Goal: Task Accomplishment & Management: Complete application form

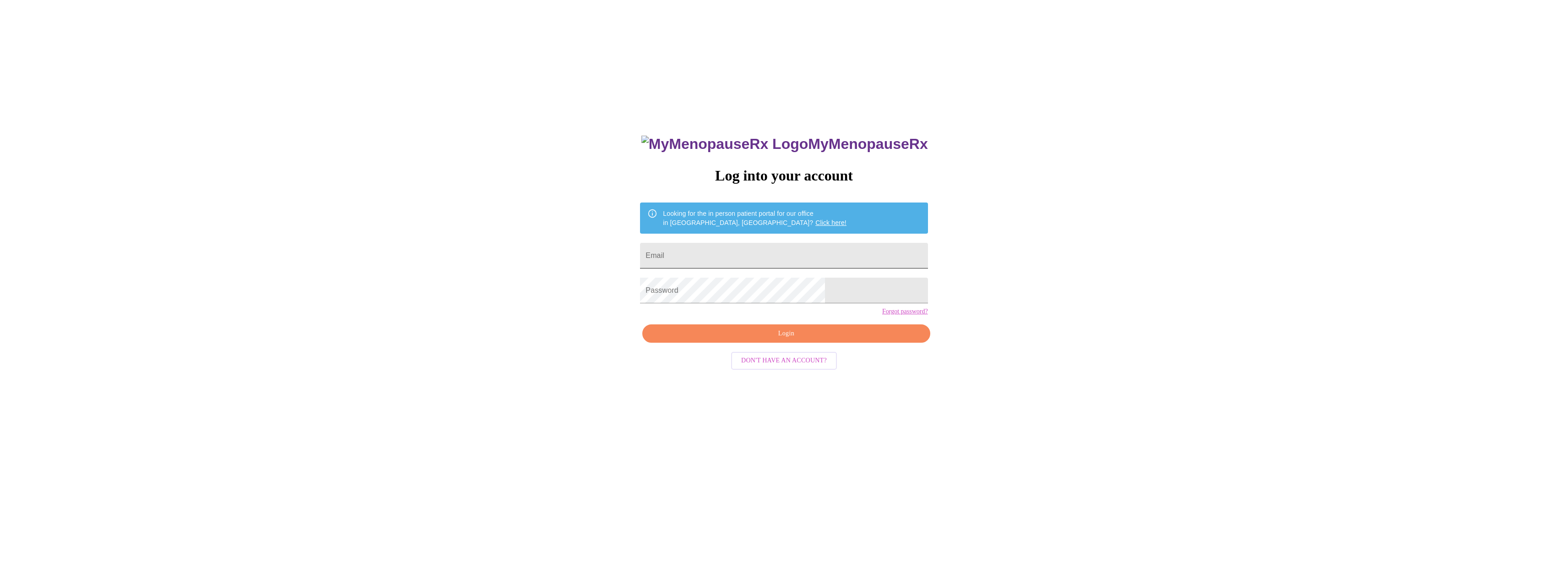
click at [732, 253] on input "Email" at bounding box center [784, 255] width 288 height 26
click at [777, 254] on input "bnthigpen" at bounding box center [784, 255] width 288 height 26
type input "[EMAIL_ADDRESS][DOMAIN_NAME]"
click at [821, 343] on button "Login" at bounding box center [785, 334] width 288 height 19
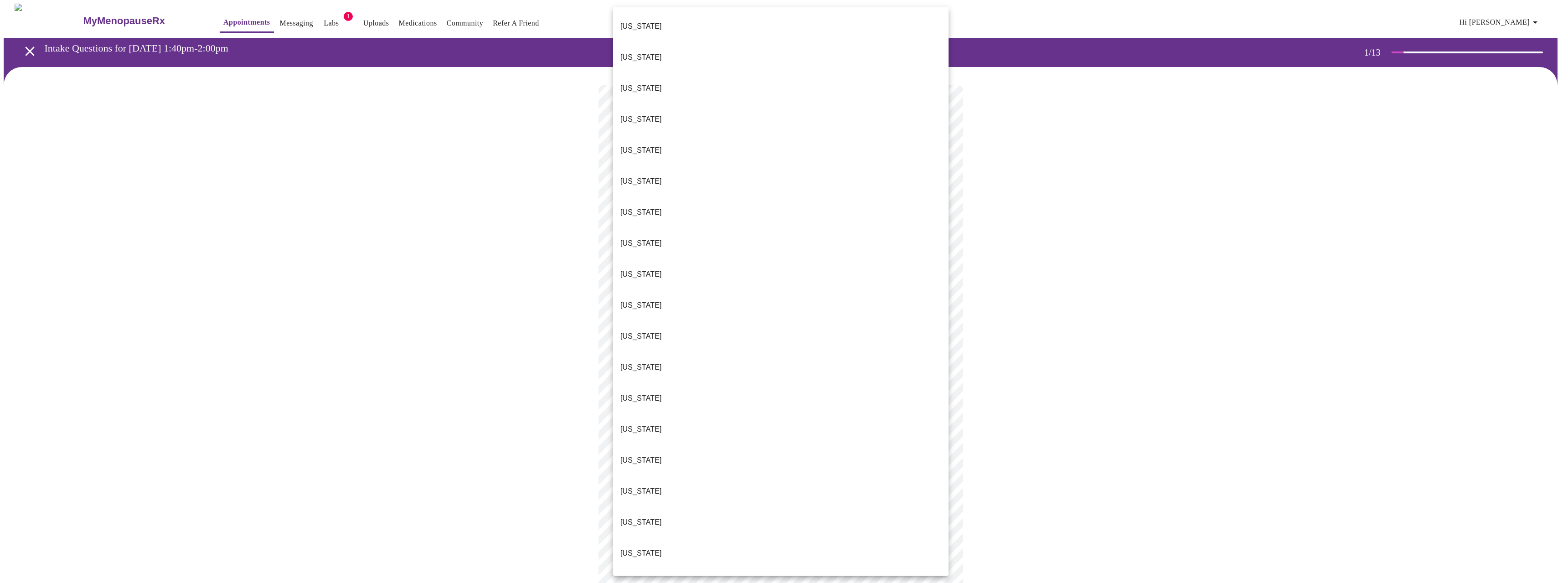
click at [640, 196] on body "MyMenopauseRx Appointments Messaging Labs 1 Uploads Medications Community Refer…" at bounding box center [784, 421] width 1561 height 833
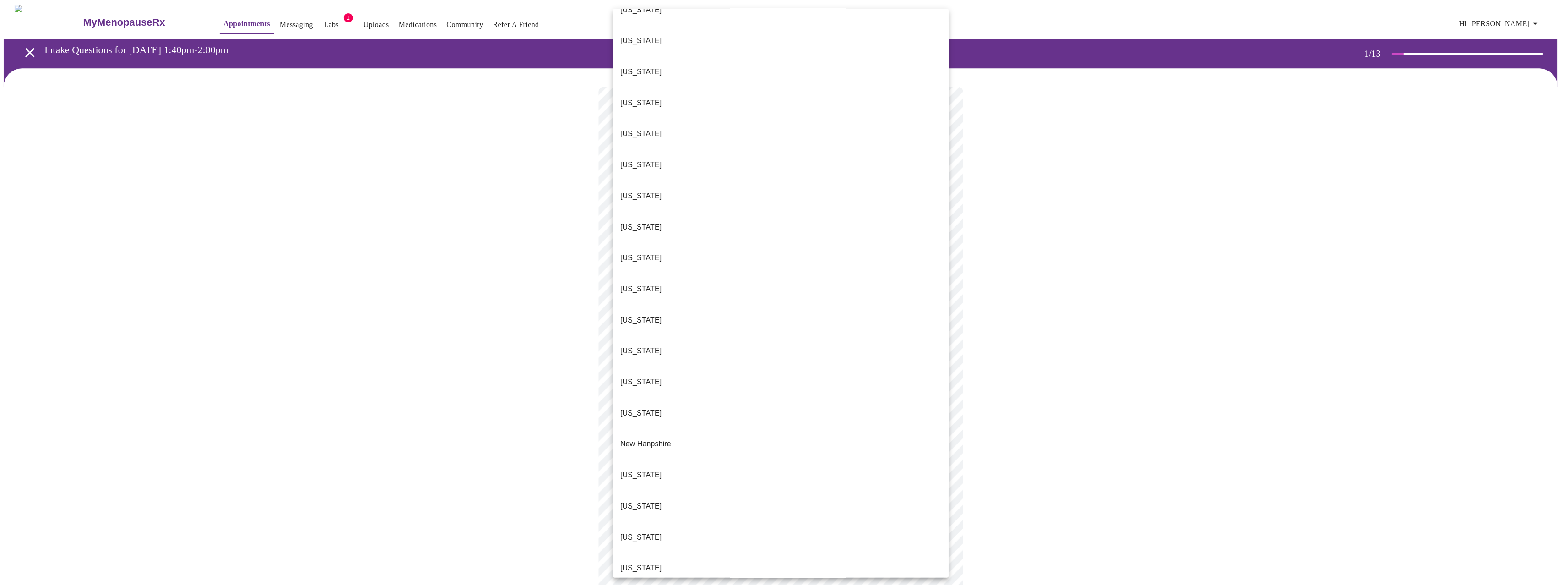
scroll to position [458, 0]
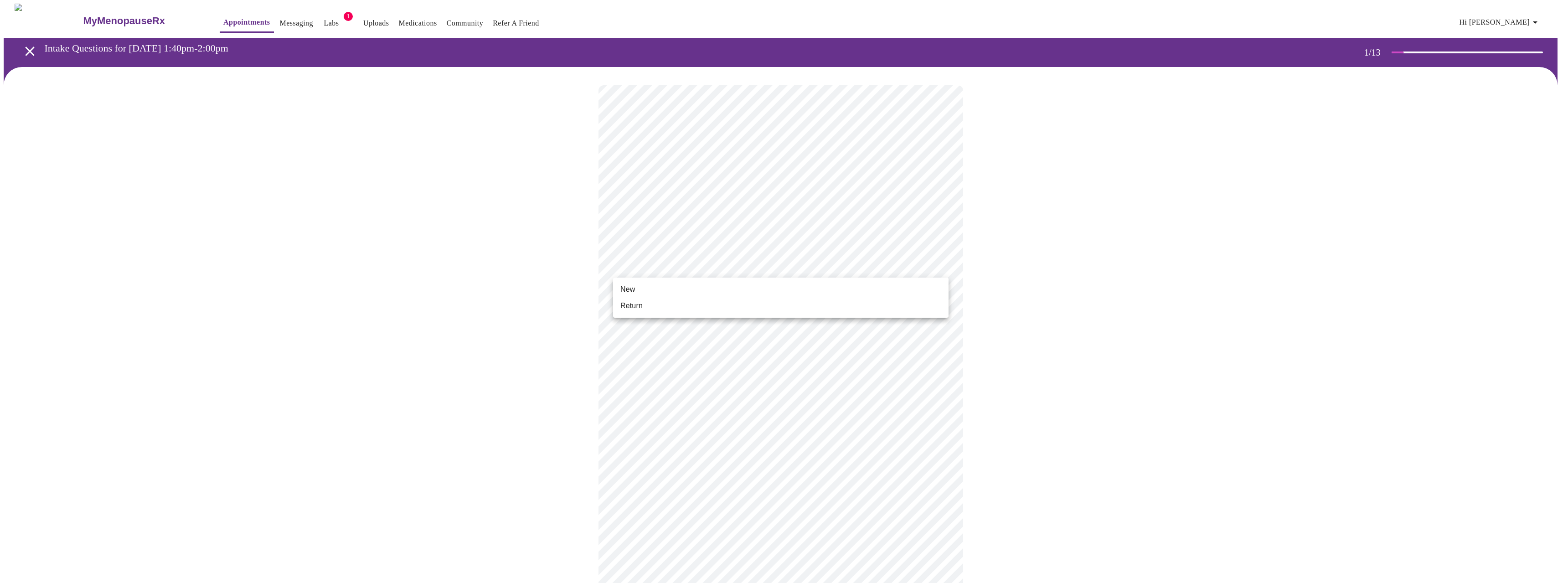
click at [656, 271] on body "MyMenopauseRx Appointments Messaging Labs 1 Uploads Medications Community Refer…" at bounding box center [784, 418] width 1561 height 827
click at [640, 303] on span "Return" at bounding box center [631, 305] width 23 height 11
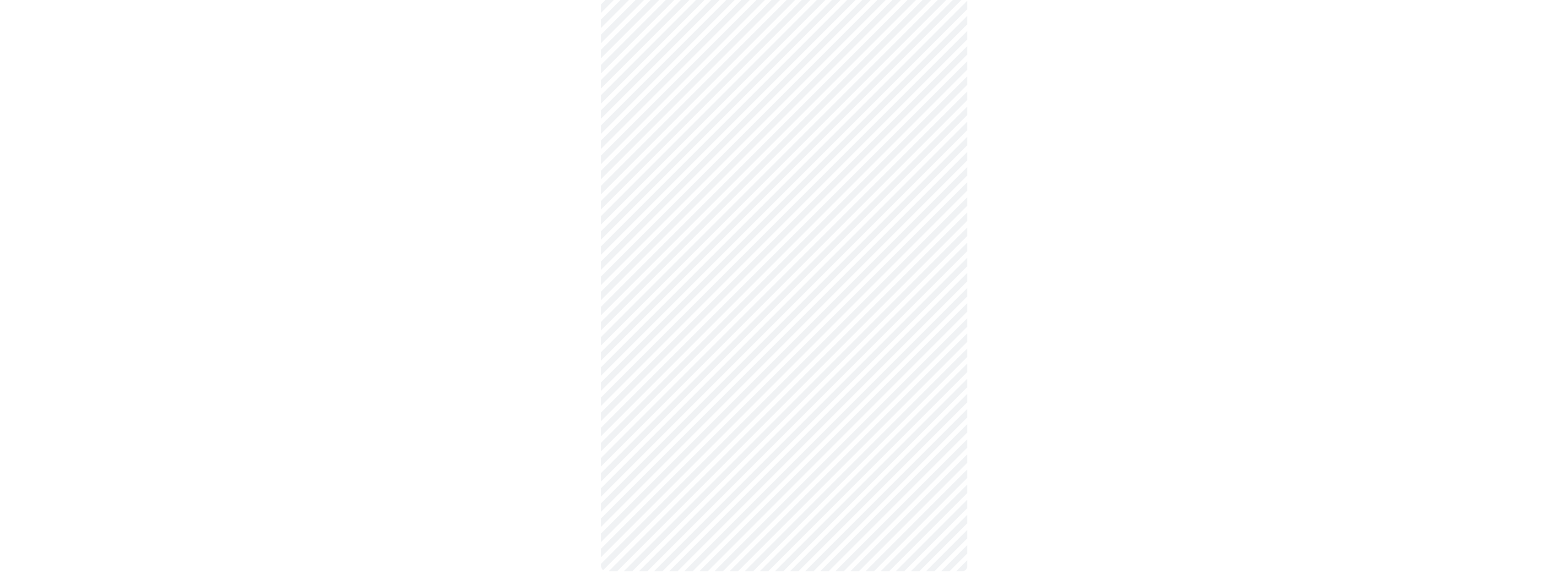
scroll to position [0, 0]
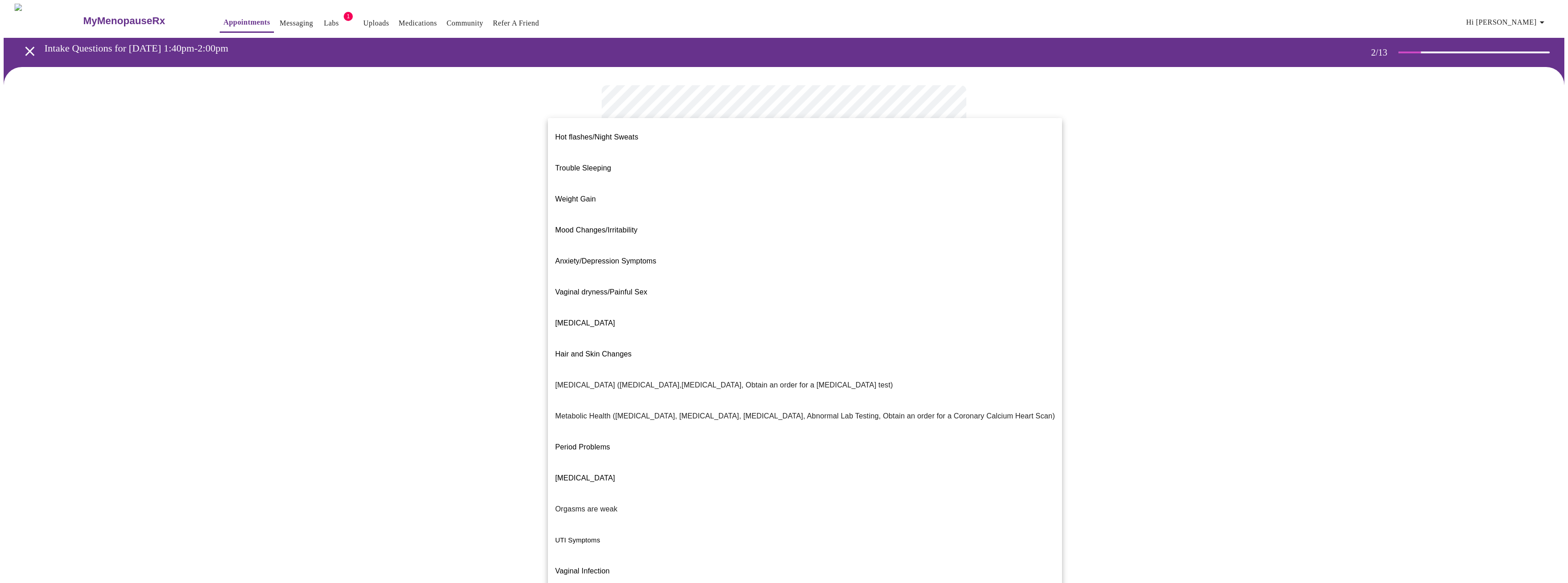
click at [706, 197] on body "MyMenopauseRx Appointments Messaging Labs 1 Uploads Medications Community Refer…" at bounding box center [784, 278] width 1561 height 548
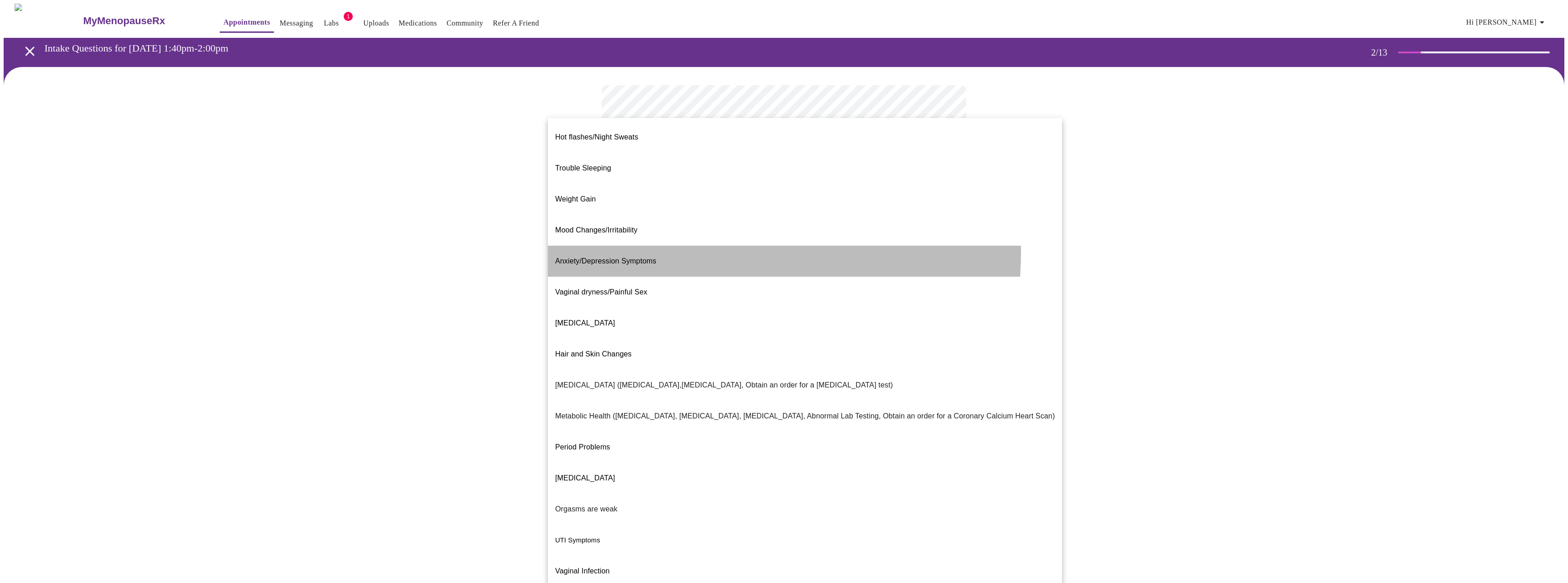
click at [607, 256] on p "Anxiety/Depression Symptoms" at bounding box center [606, 261] width 101 height 11
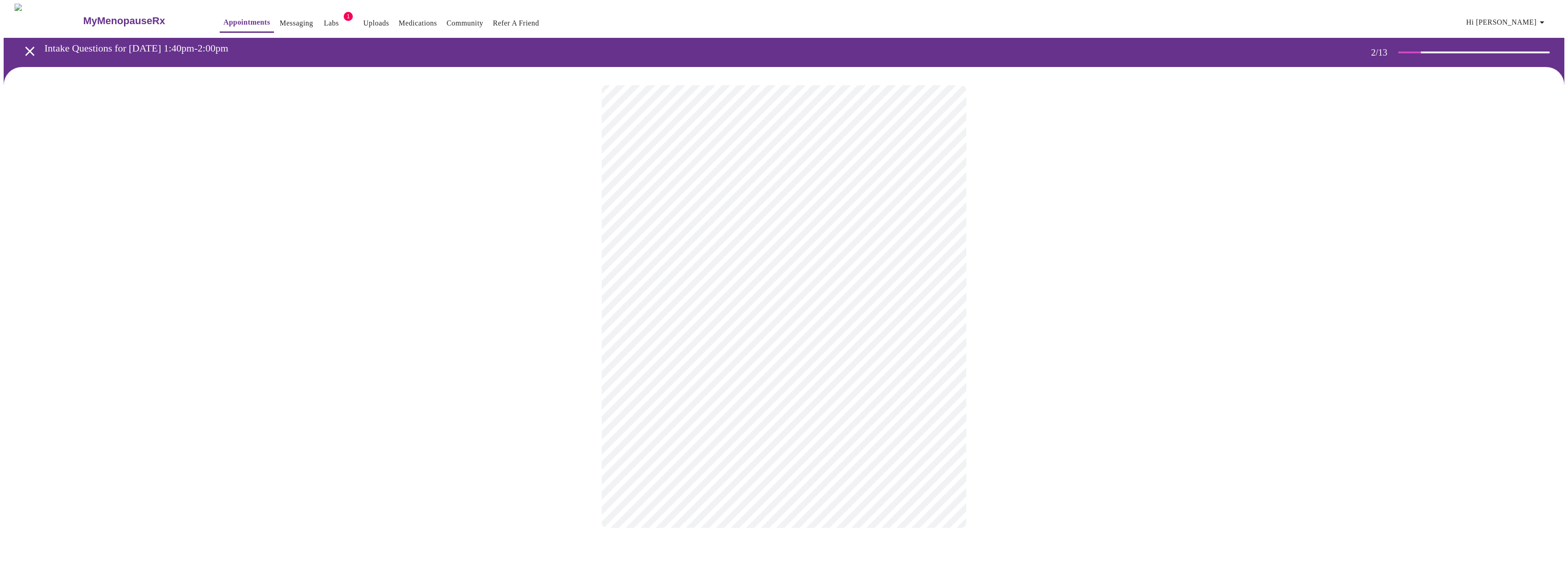
click at [702, 278] on body "MyMenopauseRx Appointments Messaging Labs 1 Uploads Medications Community Refer…" at bounding box center [784, 275] width 1561 height 543
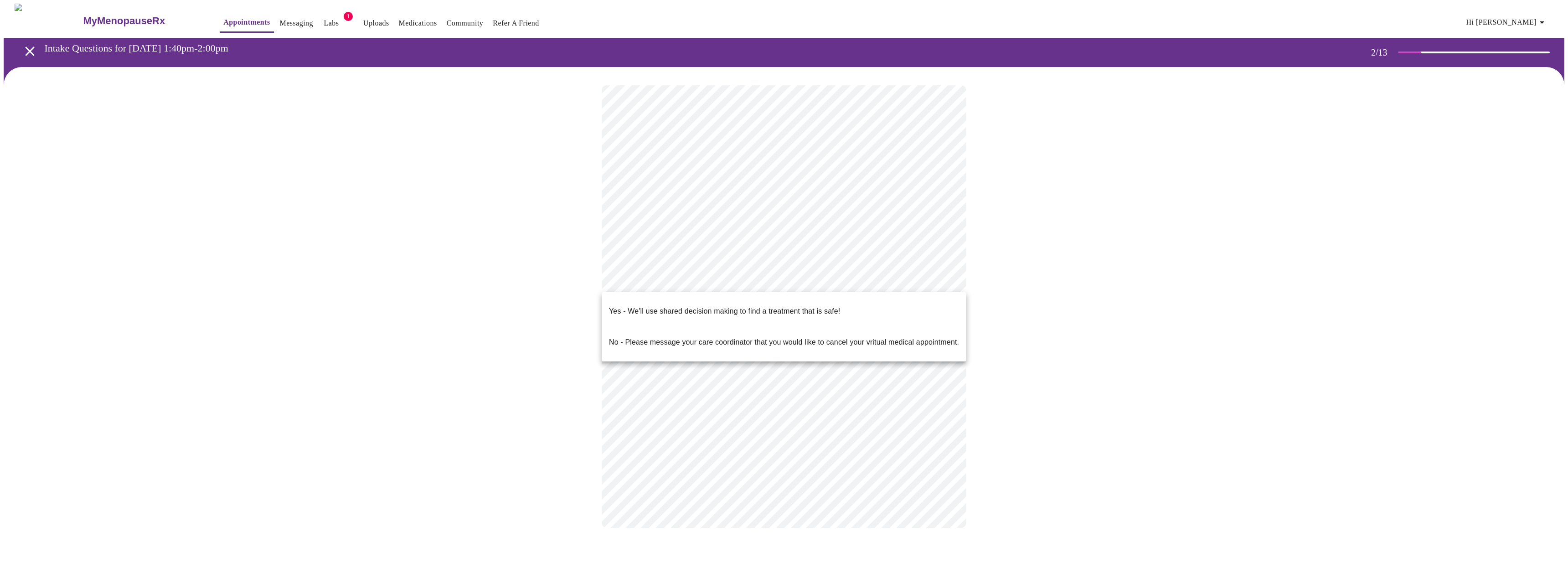
click at [699, 306] on p "Yes - We'll use shared decision making to find a treatment that is safe!" at bounding box center [724, 311] width 231 height 11
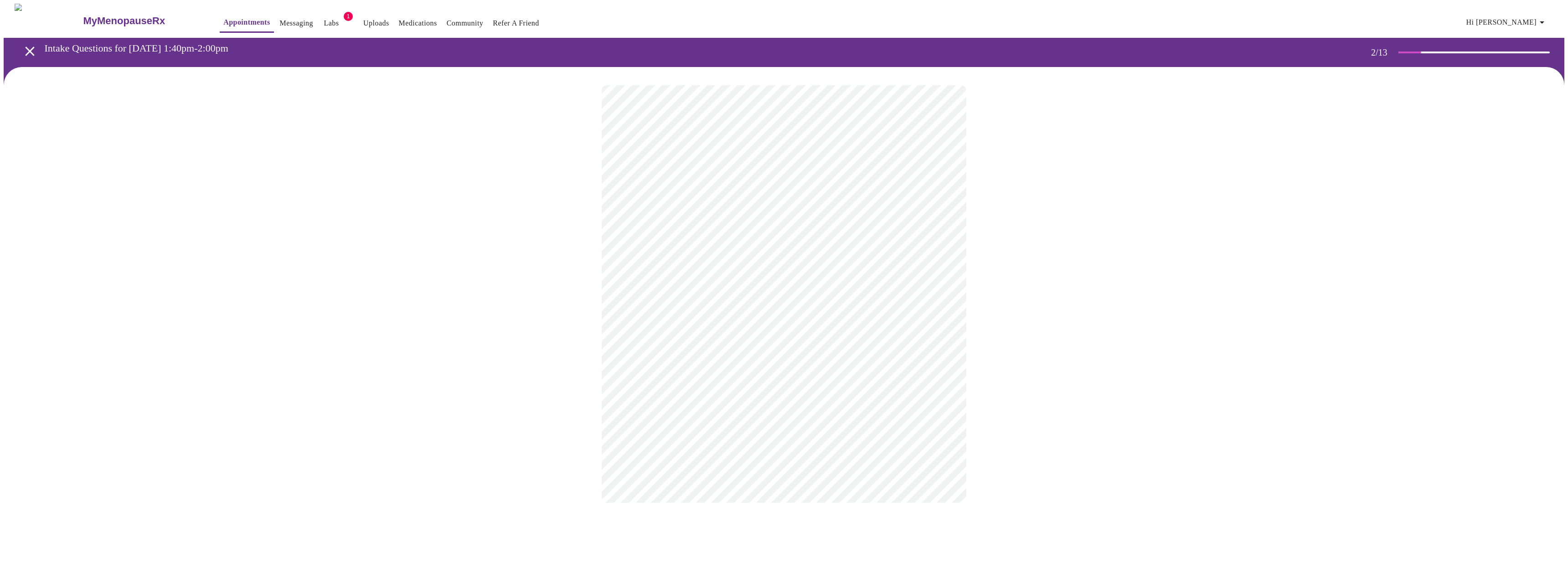
click at [1014, 394] on div at bounding box center [784, 293] width 1561 height 454
click at [520, 412] on div at bounding box center [784, 293] width 1561 height 454
click at [637, 241] on span "Mild (1)" at bounding box center [632, 238] width 25 height 11
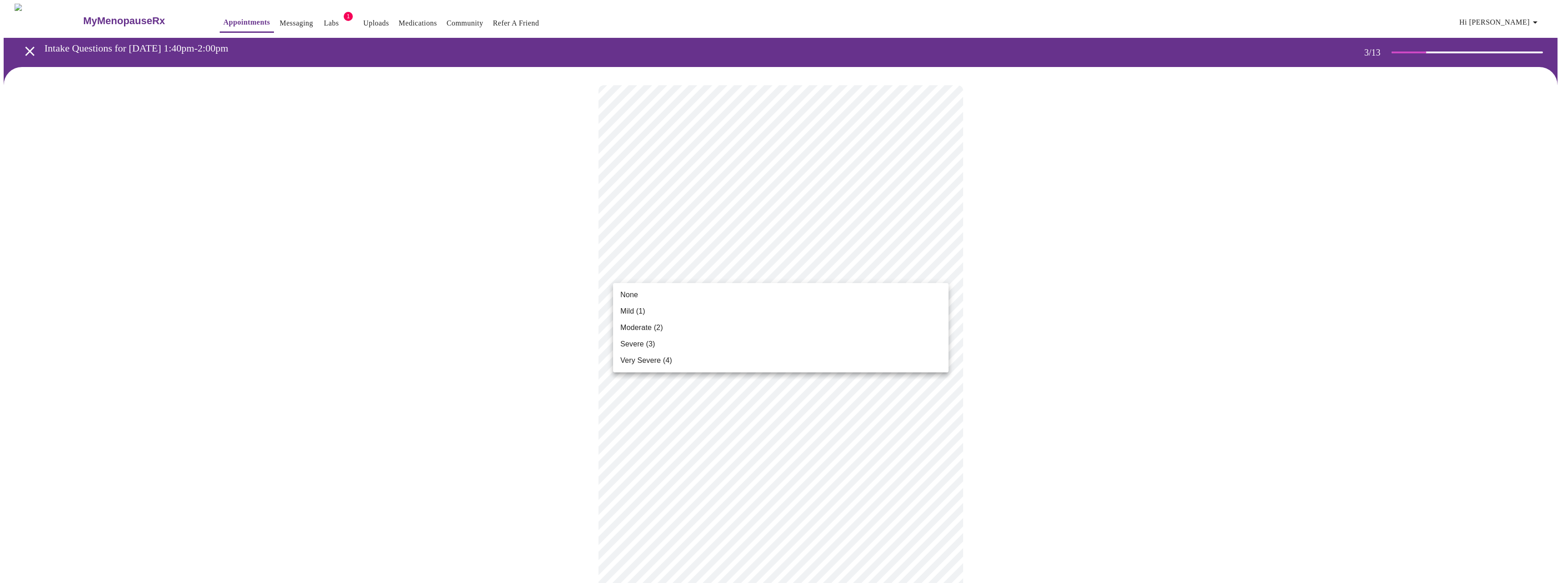
click at [644, 329] on span "Moderate (2)" at bounding box center [641, 327] width 42 height 11
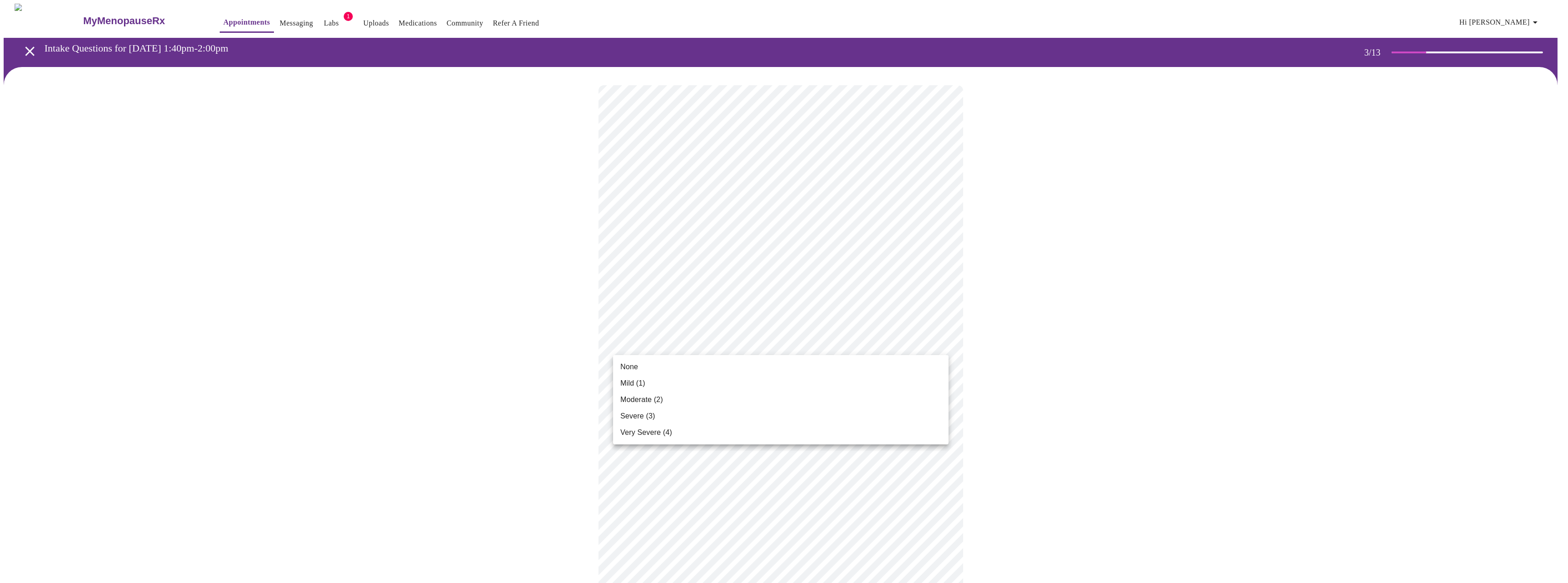
click at [655, 411] on li "Severe (3)" at bounding box center [781, 416] width 336 height 17
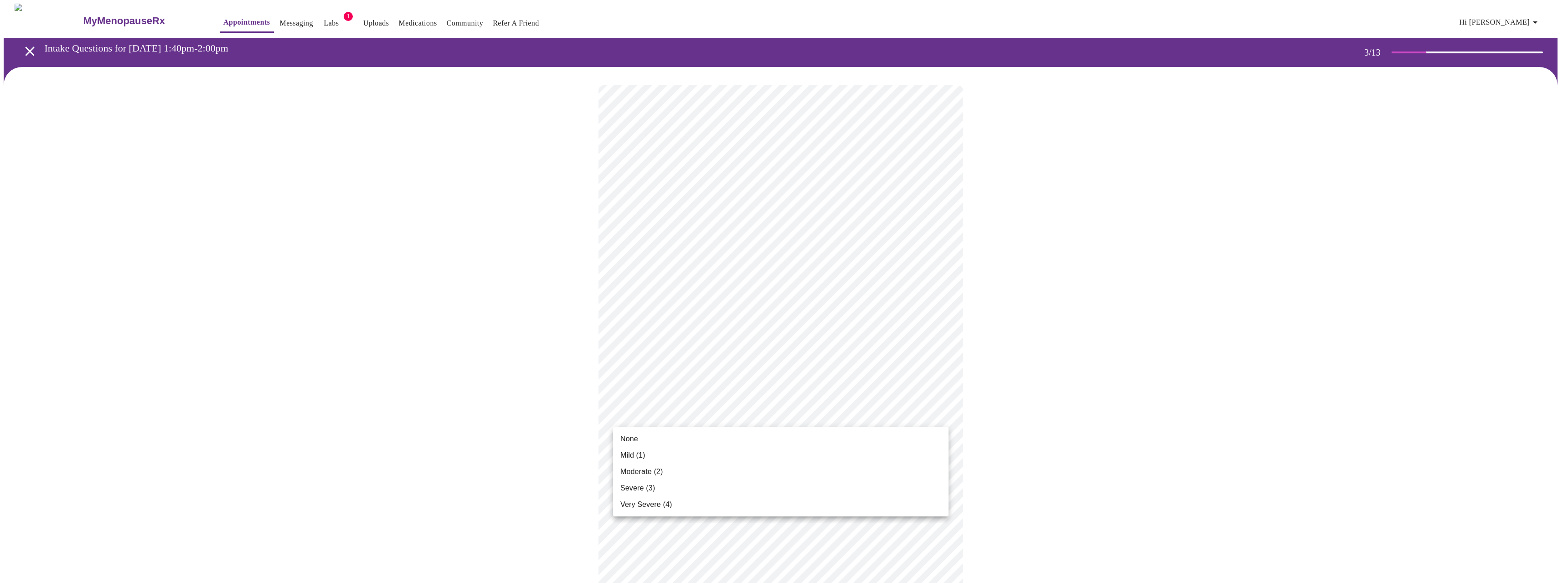
click at [687, 415] on body "MyMenopauseRx Appointments Messaging Labs 1 Uploads Medications Community Refer…" at bounding box center [784, 591] width 1561 height 1174
click at [636, 451] on span "Mild (1)" at bounding box center [632, 455] width 25 height 11
click at [680, 484] on body "MyMenopauseRx Appointments Messaging Labs 1 Uploads Medications Community Refer…" at bounding box center [781, 584] width 1554 height 1161
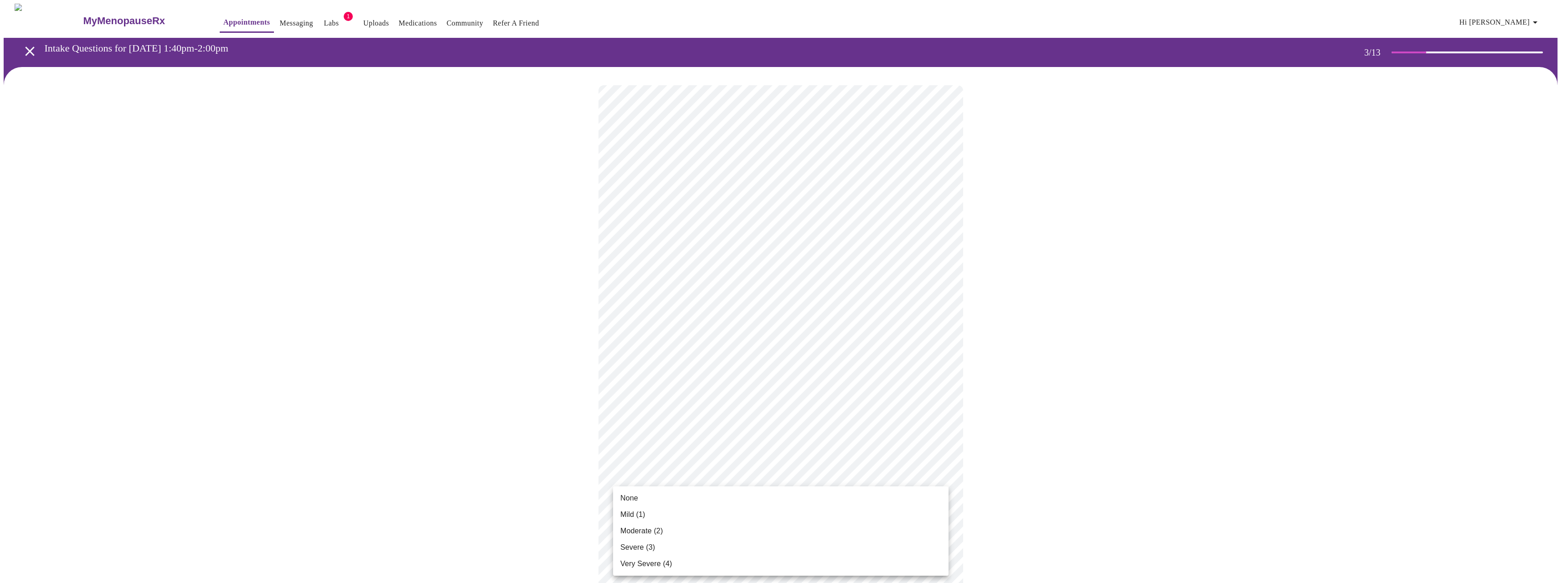
click at [633, 513] on span "Mild (1)" at bounding box center [632, 514] width 25 height 11
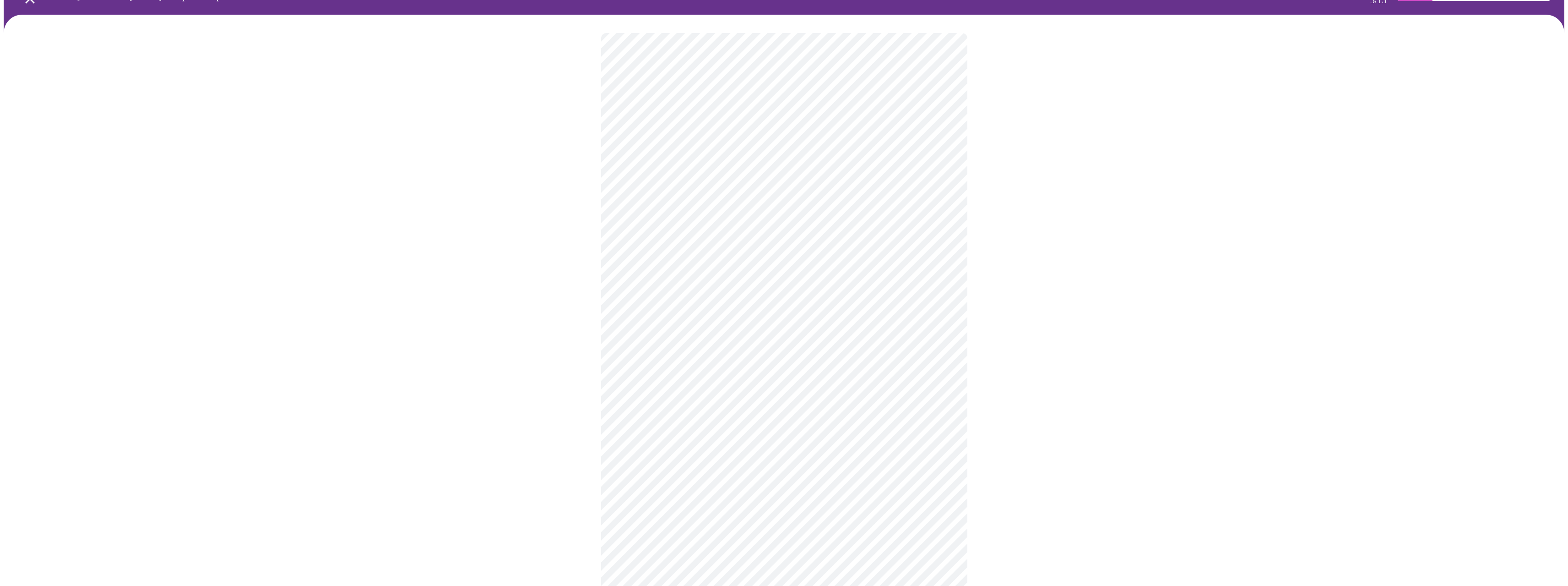
scroll to position [92, 0]
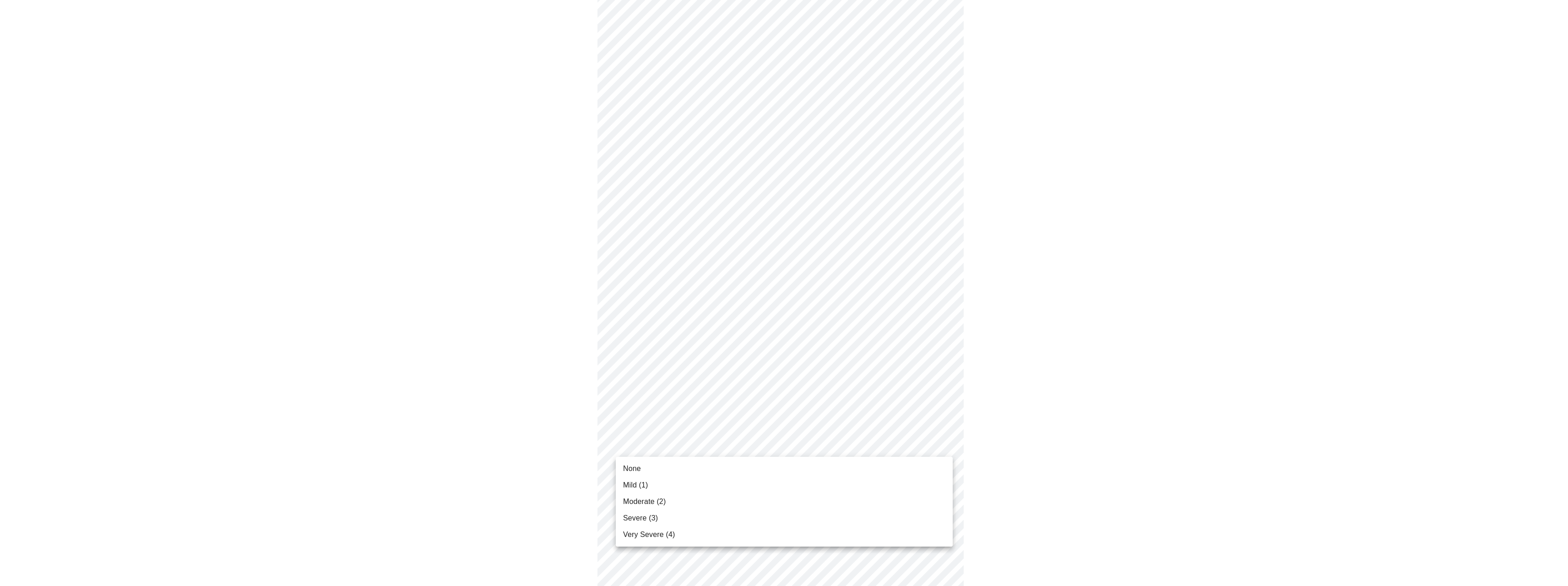
click at [650, 453] on body "MyMenopauseRx Appointments Messaging Labs 1 Uploads Medications Community Refer…" at bounding box center [784, 489] width 1561 height 1154
click at [646, 516] on span "Severe (3)" at bounding box center [640, 518] width 35 height 11
click at [719, 474] on body "MyMenopauseRx Appointments Messaging Labs 1 Uploads Medications Community Refer…" at bounding box center [784, 437] width 1561 height 1141
click at [655, 537] on li "Severe (3)" at bounding box center [784, 544] width 337 height 17
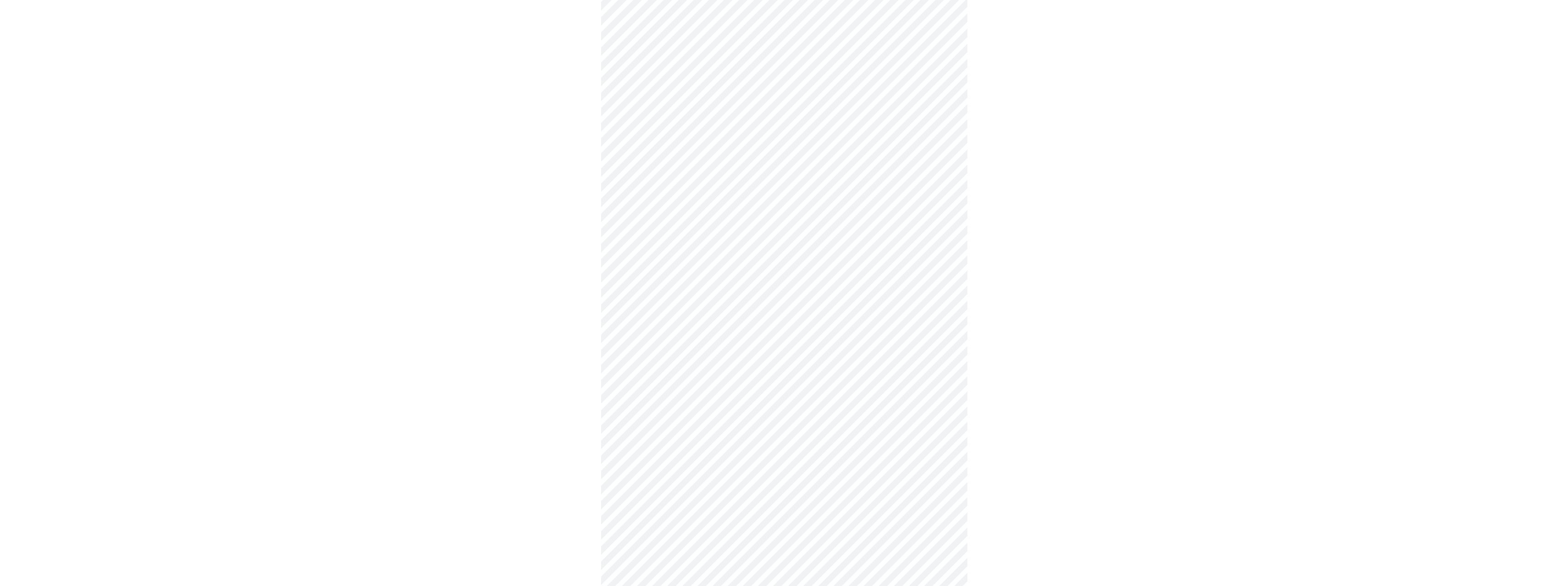
scroll to position [183, 0]
click at [740, 494] on body "MyMenopauseRx Appointments Messaging Labs 1 Uploads Medications Community Refer…" at bounding box center [787, 385] width 1568 height 1129
click at [690, 488] on div at bounding box center [787, 293] width 1575 height 586
click at [687, 494] on div "None Mild (1) Moderate (2) Severe (3) Very Severe (4)" at bounding box center [784, 293] width 1568 height 586
click at [739, 494] on body "MyMenopauseRx Appointments Messaging Labs 1 Uploads Medications Community Refer…" at bounding box center [784, 385] width 1561 height 1129
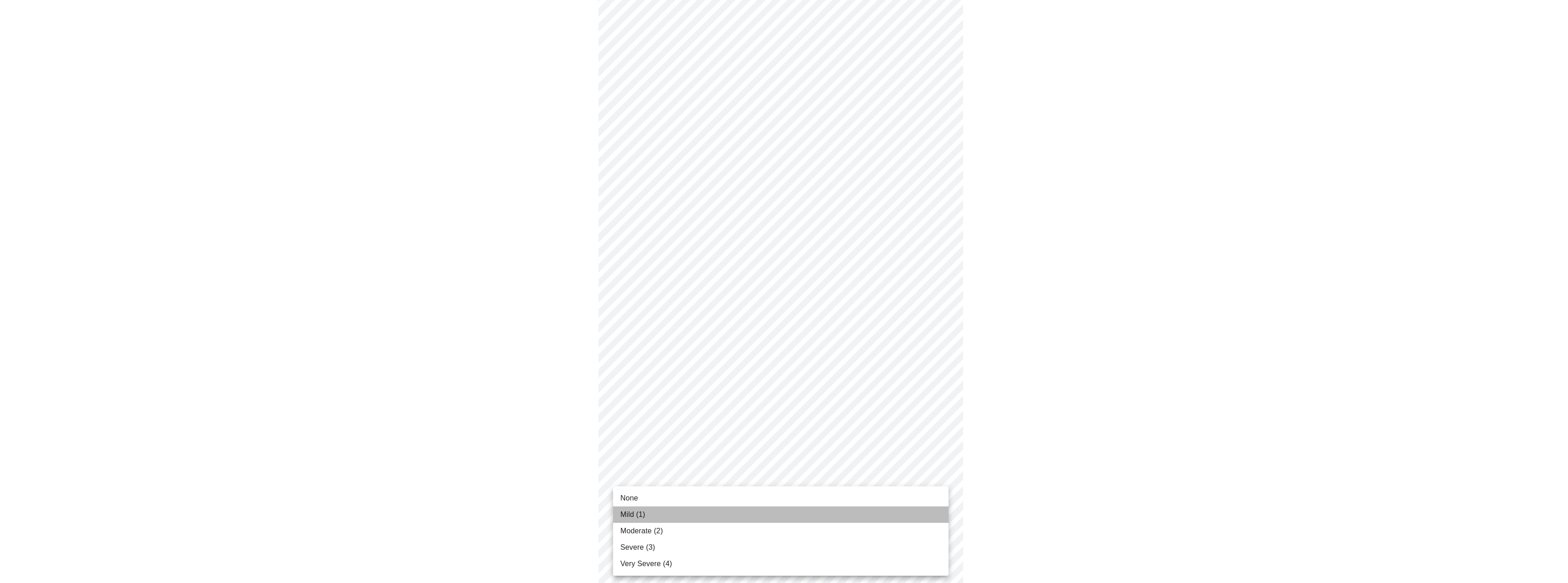
click at [656, 518] on li "Mild (1)" at bounding box center [781, 514] width 336 height 17
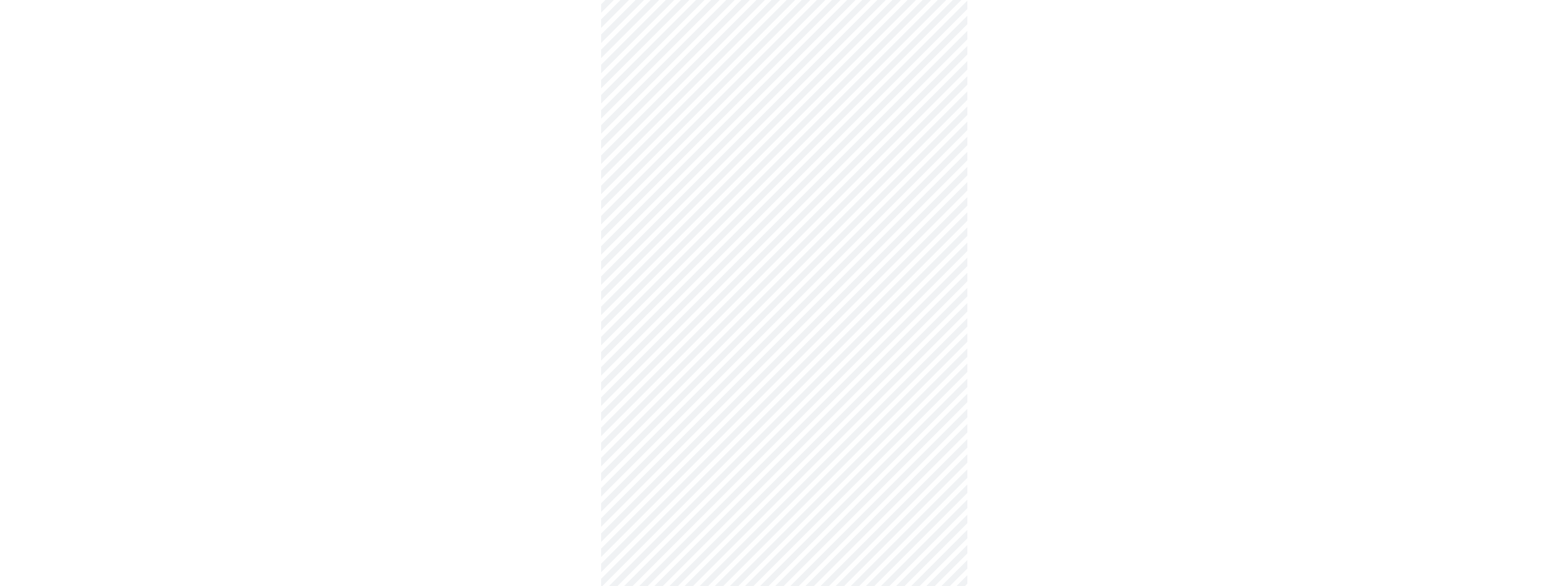
scroll to position [275, 0]
click at [725, 487] on body "MyMenopauseRx Appointments Messaging Labs 1 Uploads Medications Community Refer…" at bounding box center [787, 287] width 1568 height 1117
click at [645, 499] on li "None" at bounding box center [784, 501] width 337 height 17
click at [707, 506] on body "MyMenopauseRx Appointments Messaging Labs 1 Uploads Medications Community Refer…" at bounding box center [787, 235] width 1568 height 1104
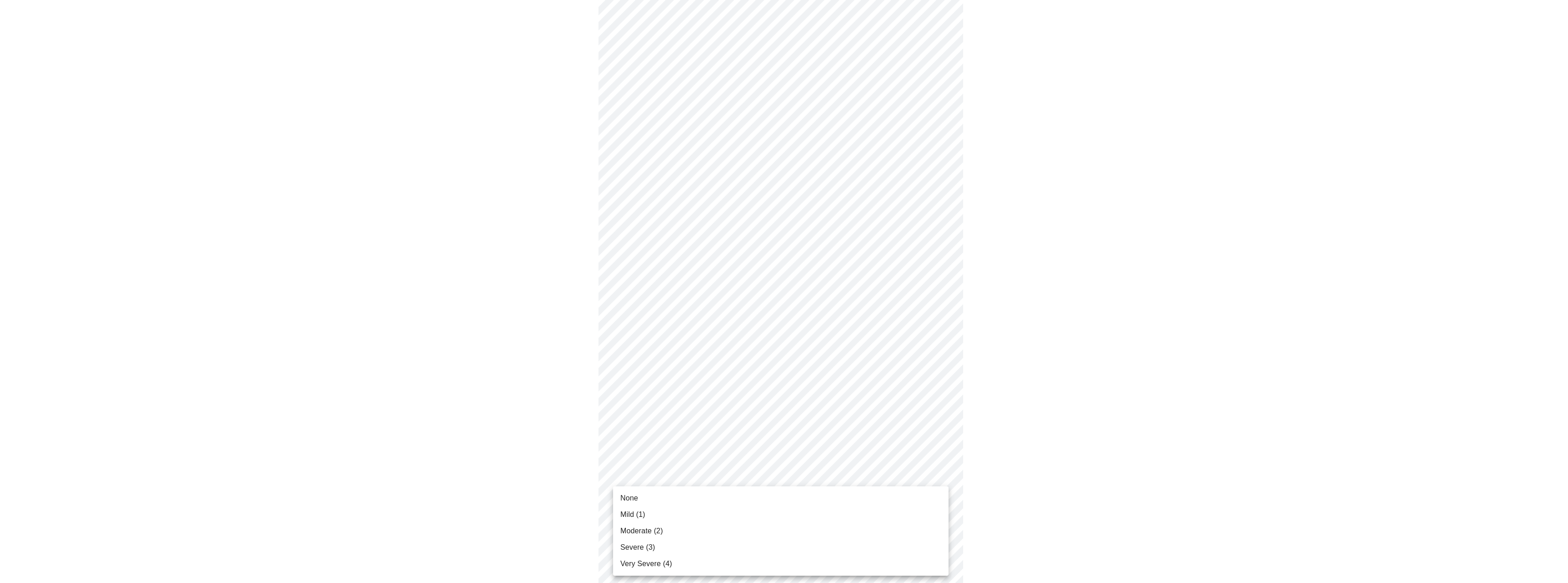
click at [649, 496] on li "None" at bounding box center [781, 498] width 336 height 17
click at [744, 527] on body "MyMenopauseRx Appointments Messaging Labs 1 Uploads Medications Community Refer…" at bounding box center [784, 181] width 1561 height 1085
click at [661, 518] on li "Mild (1)" at bounding box center [781, 514] width 336 height 17
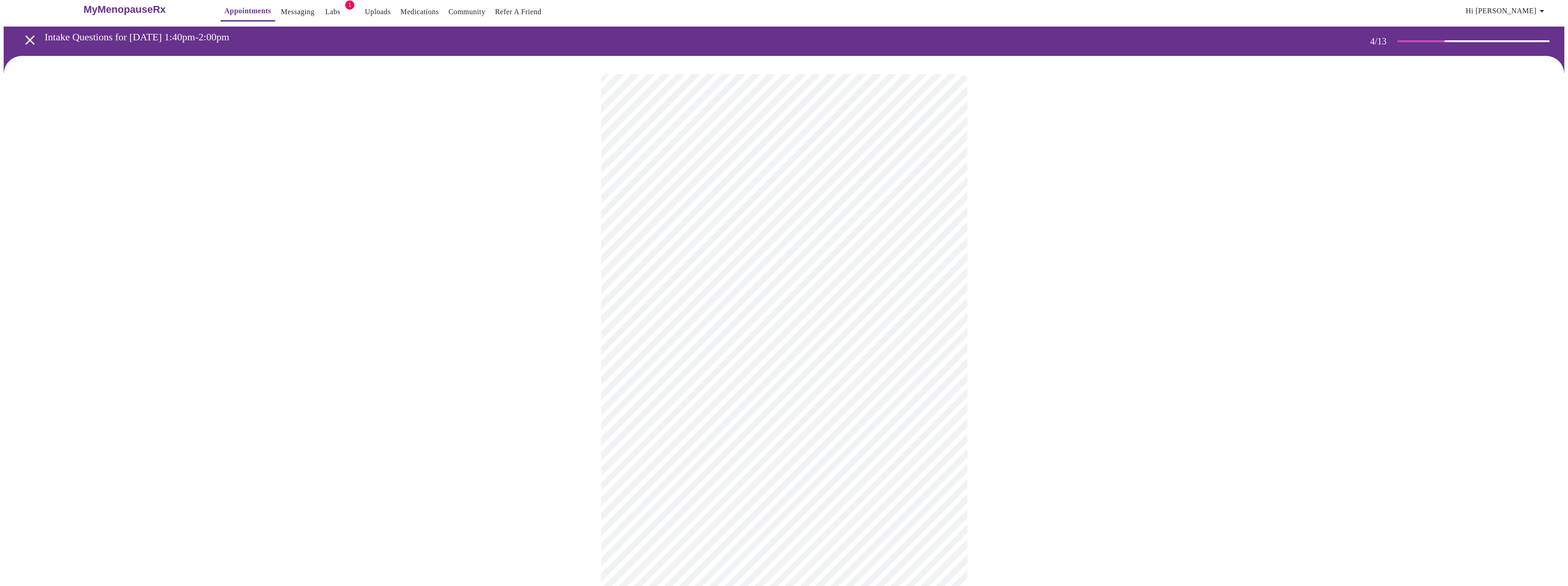
scroll to position [6, 0]
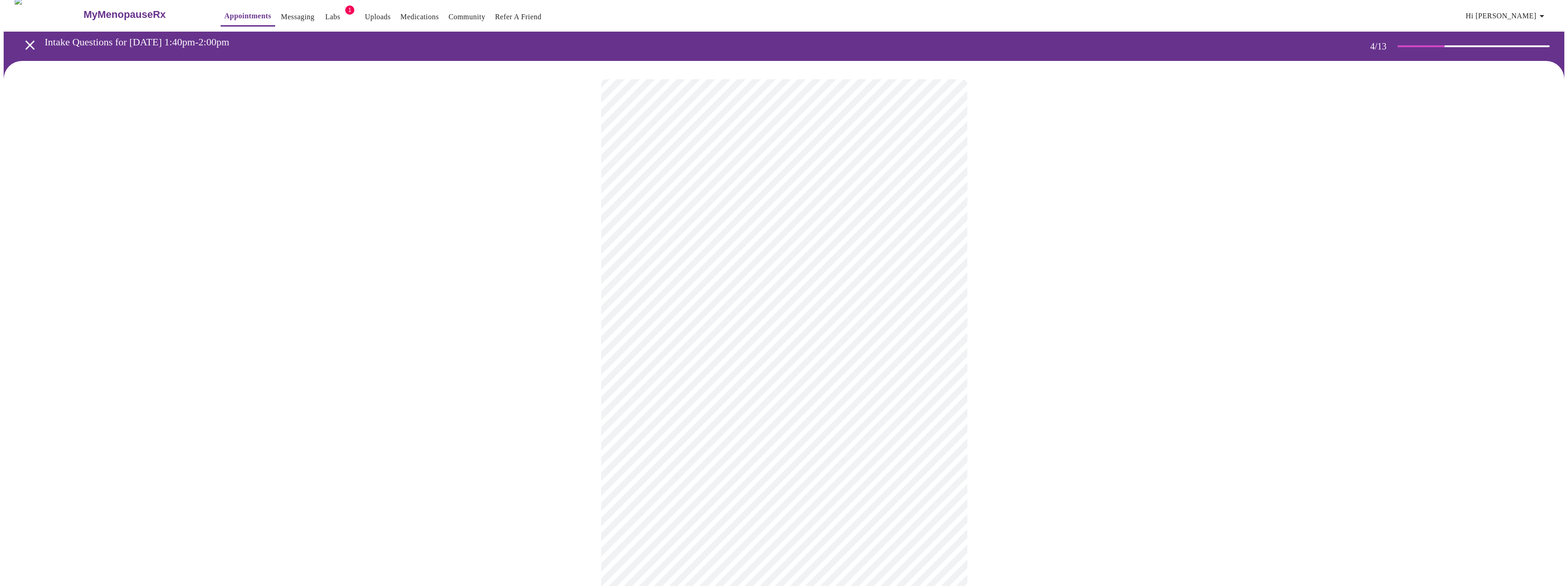
click at [584, 210] on div at bounding box center [784, 463] width 1561 height 804
click at [729, 514] on body "MyMenopauseRx Appointments Messaging Labs 1 Uploads Medications Community Refer…" at bounding box center [787, 431] width 1568 height 867
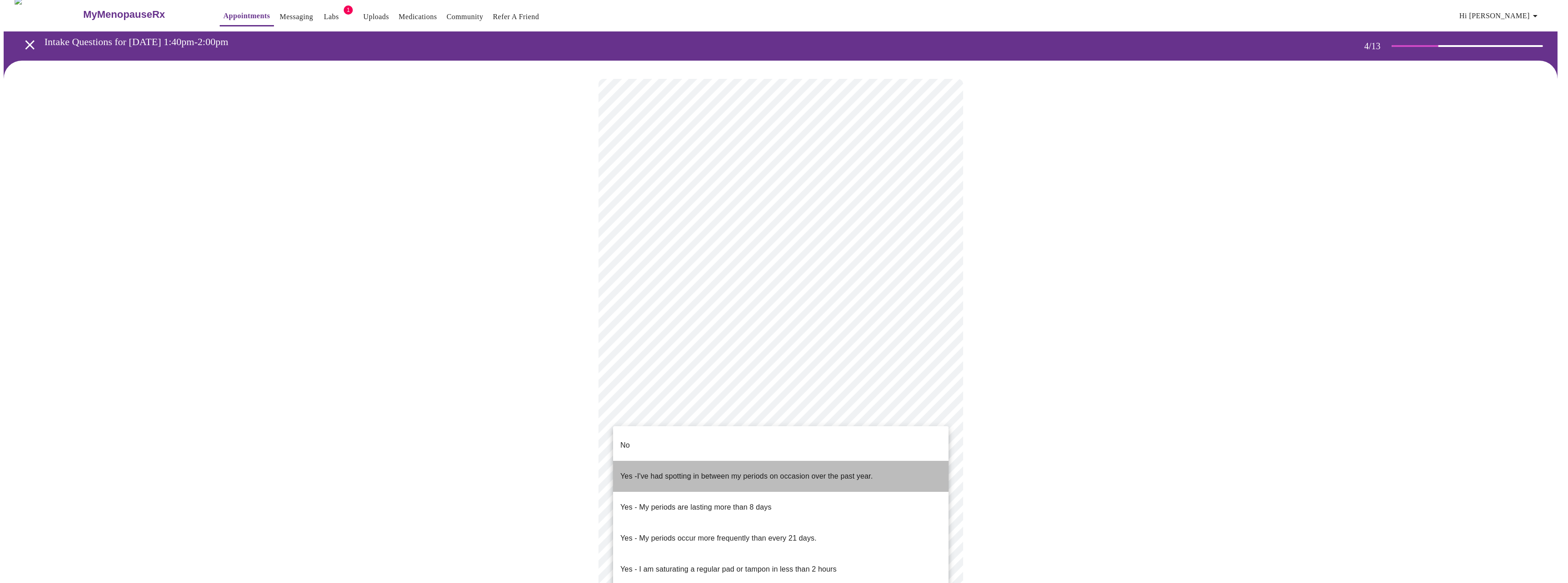
click at [695, 473] on span "I've had spotting in between my periods on occasion over the past year." at bounding box center [754, 477] width 235 height 8
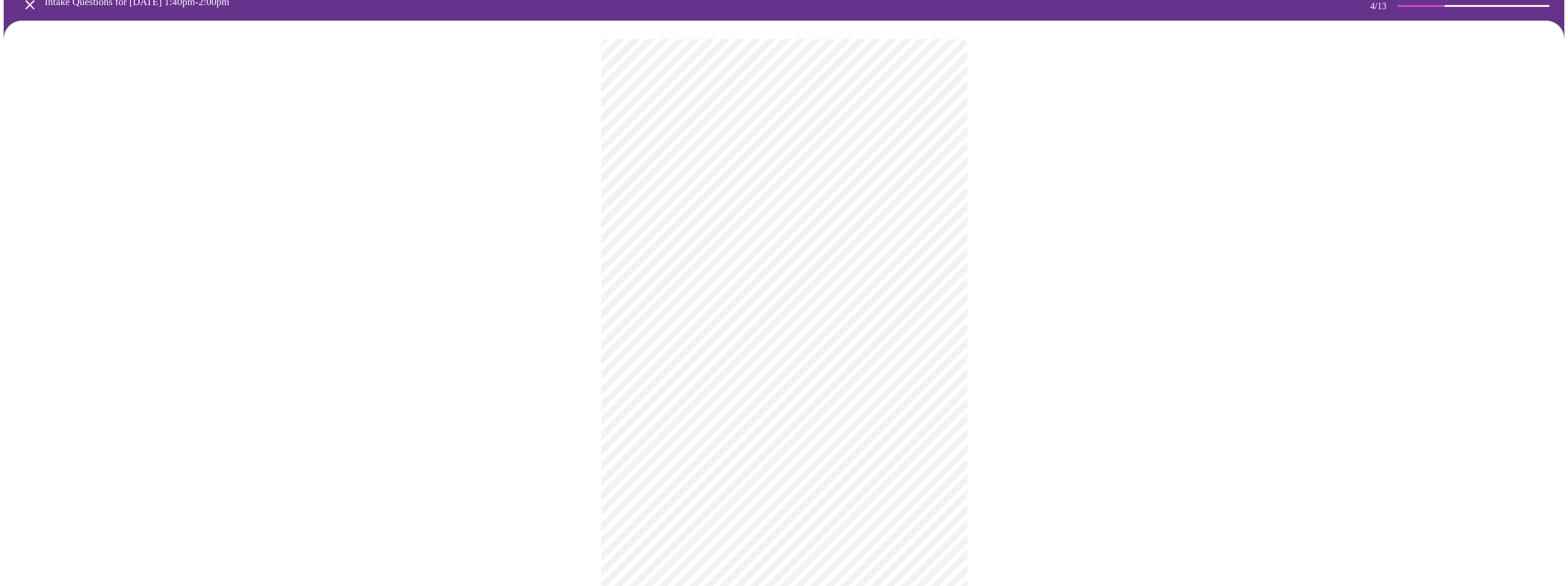
scroll to position [52, 0]
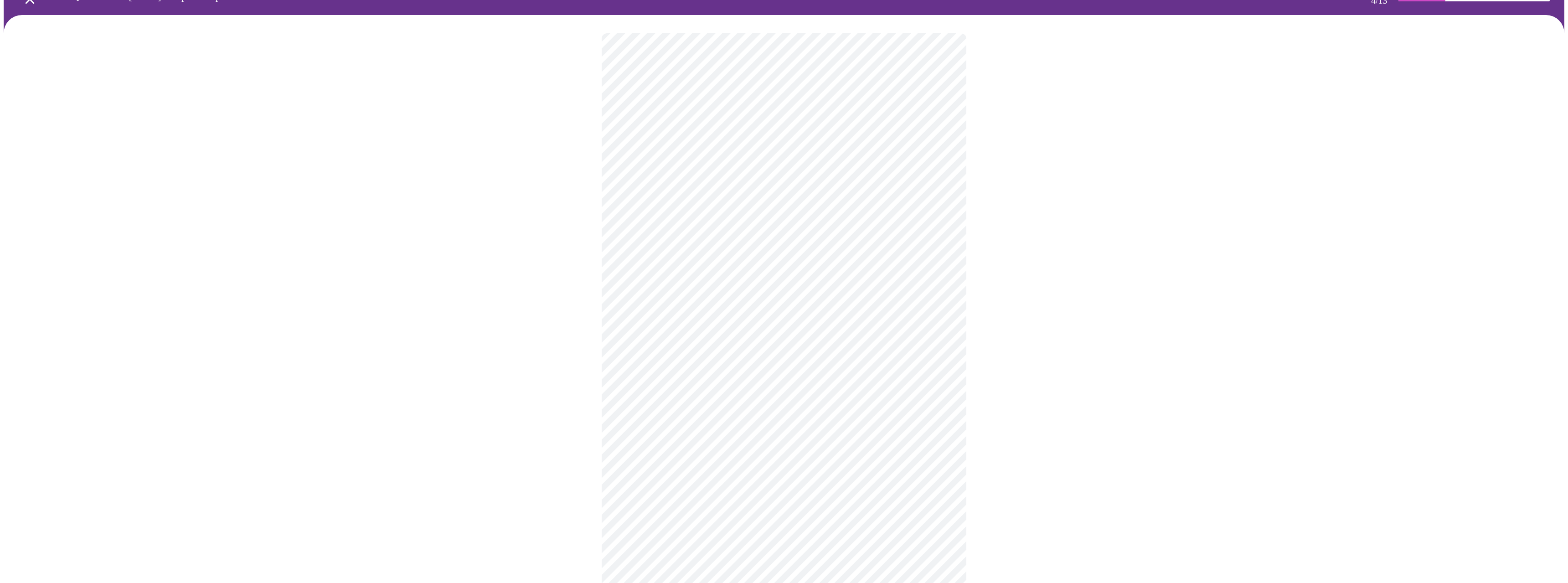
click at [761, 528] on body "MyMenopauseRx Appointments Messaging Labs 1 Uploads Medications Community Refer…" at bounding box center [784, 380] width 1561 height 858
click at [651, 337] on li "No - I am not using birth control." at bounding box center [781, 350] width 336 height 31
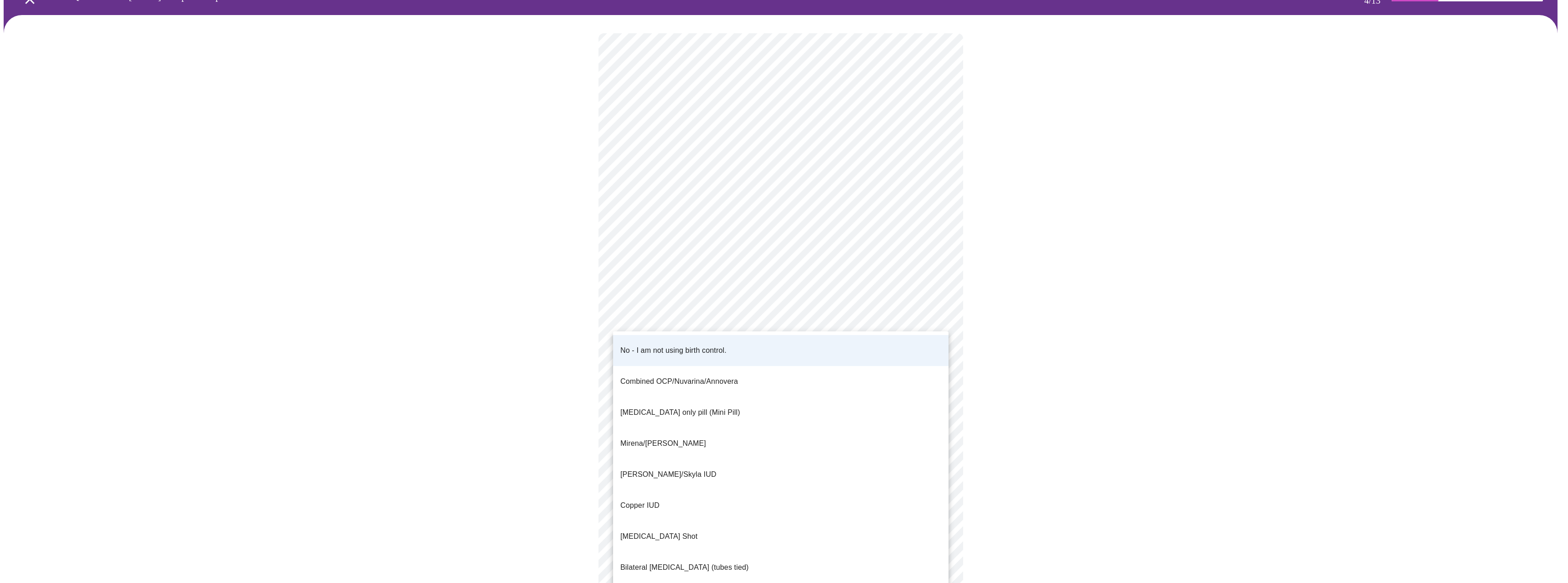
click at [701, 537] on body "MyMenopauseRx Appointments Messaging Labs 1 Uploads Medications Community Refer…" at bounding box center [784, 377] width 1561 height 852
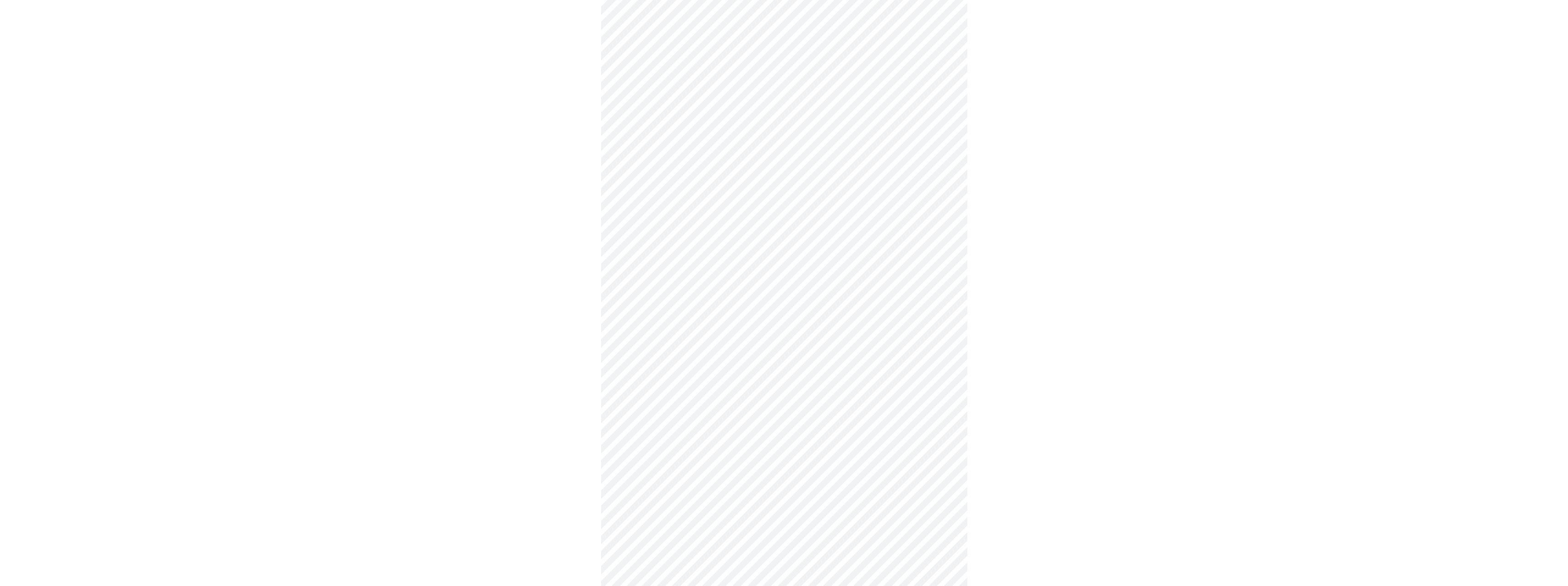
scroll to position [190, 0]
click at [705, 469] on body "MyMenopauseRx Appointments Messaging Labs 1 Uploads Medications Community Refer…" at bounding box center [787, 242] width 1568 height 856
click at [678, 466] on p "I don't have an IUD." at bounding box center [656, 471] width 66 height 11
click at [687, 529] on body "MyMenopauseRx Appointments Messaging Labs 1 Uploads Medications Community Refer…" at bounding box center [787, 240] width 1568 height 851
drag, startPoint x: 655, startPoint y: 536, endPoint x: 701, endPoint y: 525, distance: 47.3
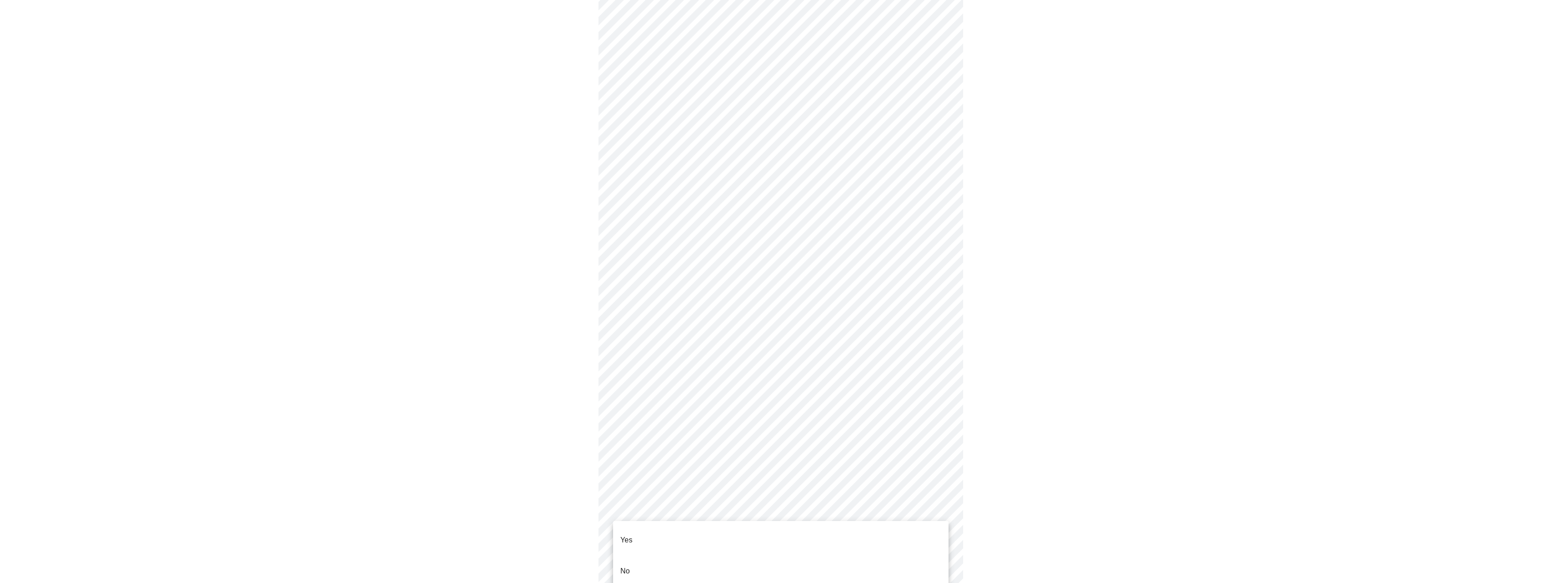
click at [651, 533] on li "Yes" at bounding box center [781, 540] width 336 height 31
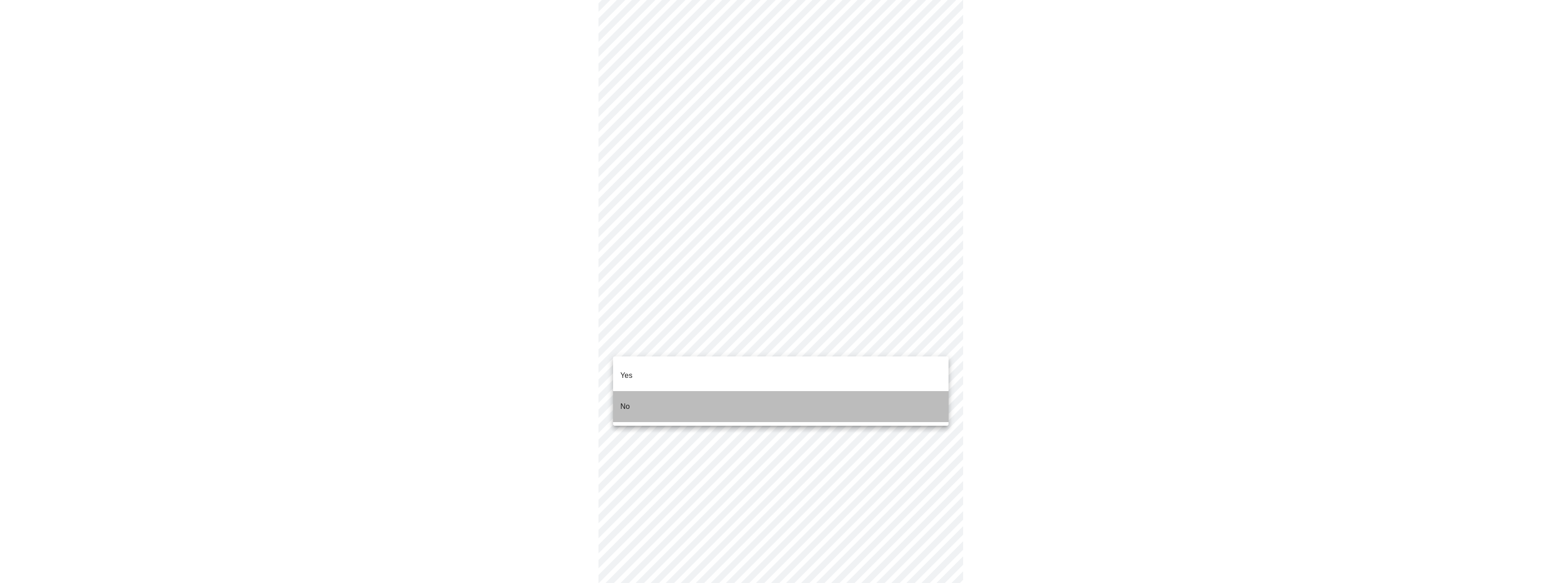
click at [647, 391] on li "No" at bounding box center [781, 406] width 336 height 31
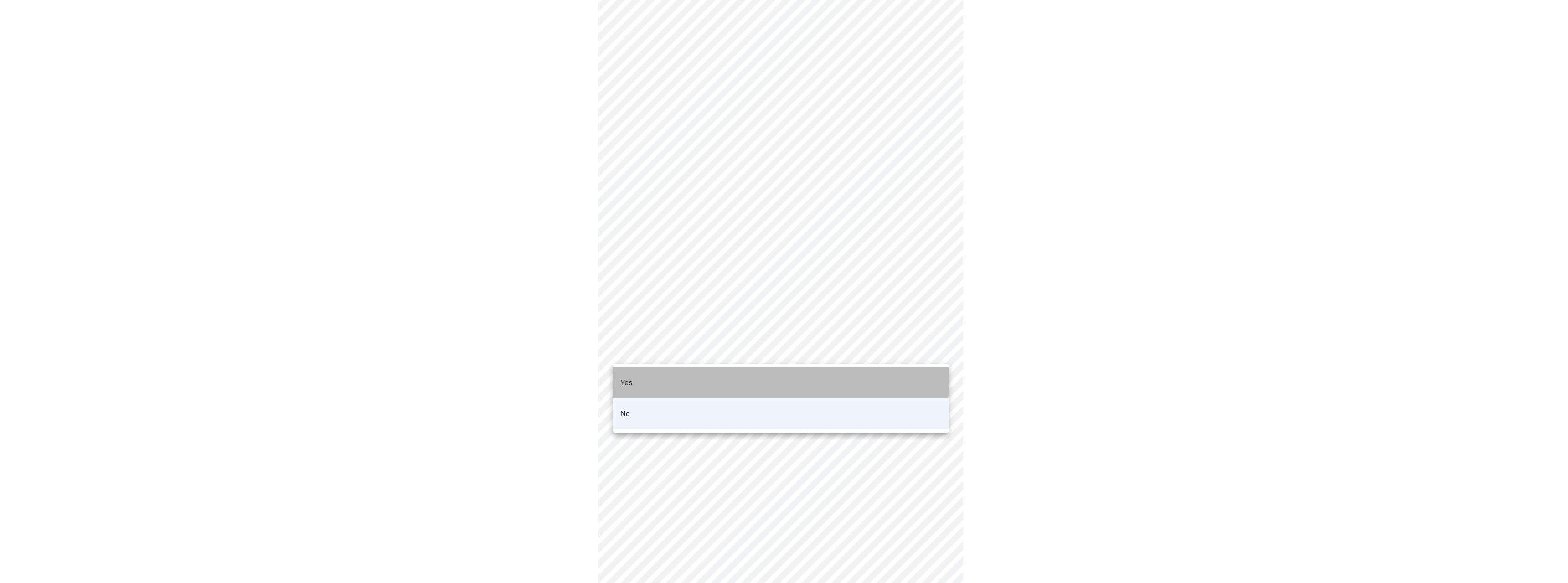
drag, startPoint x: 653, startPoint y: 371, endPoint x: 668, endPoint y: 374, distance: 15.3
click at [652, 371] on li "Yes" at bounding box center [781, 382] width 336 height 31
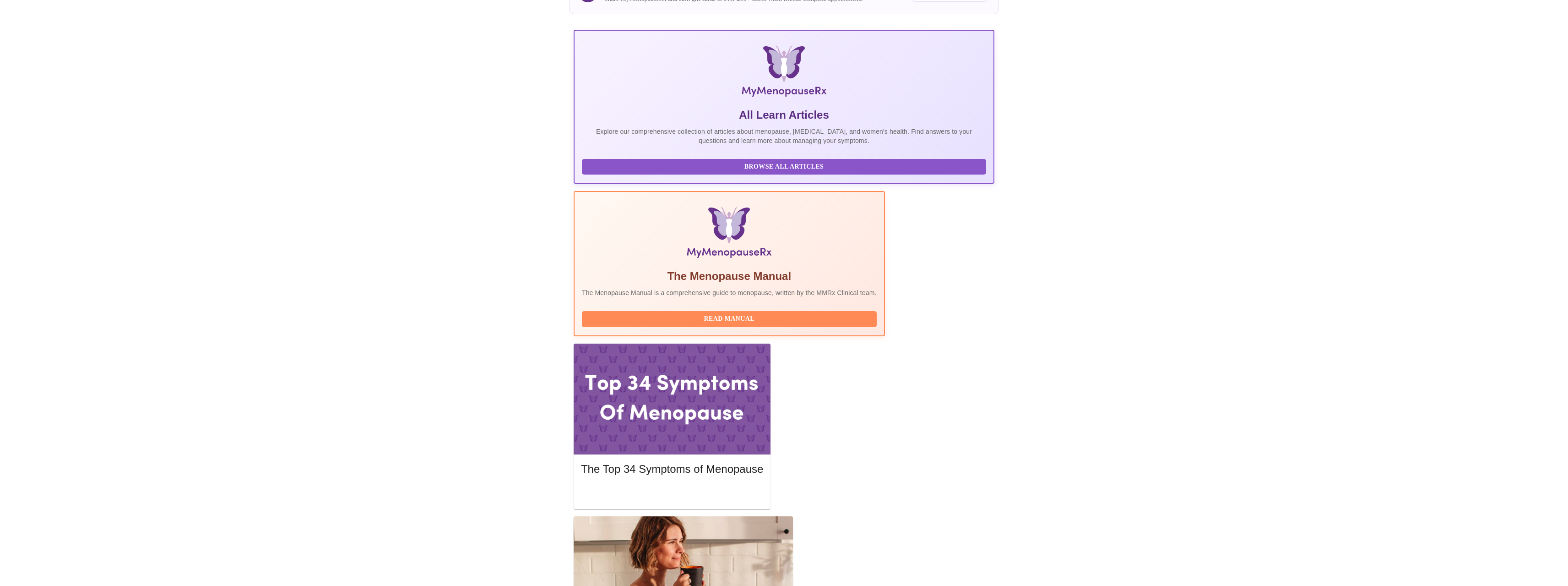
scroll to position [138, 0]
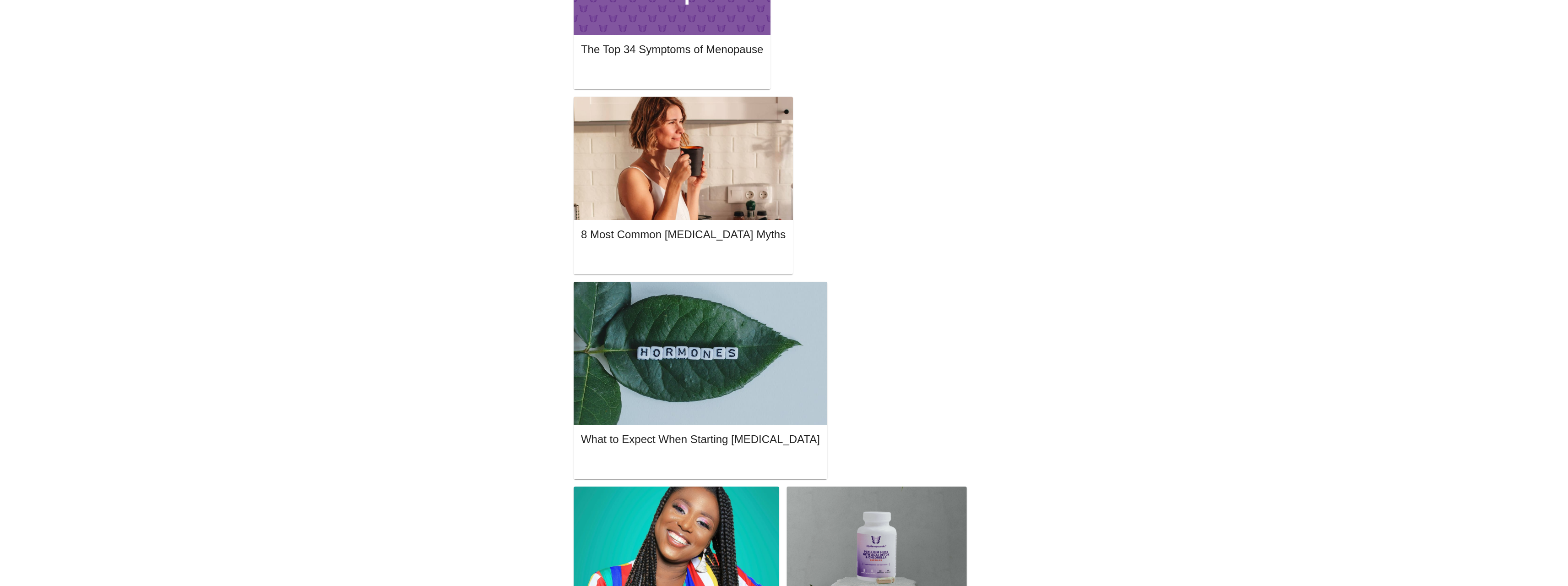
scroll to position [550, 0]
